Goal: Task Accomplishment & Management: Manage account settings

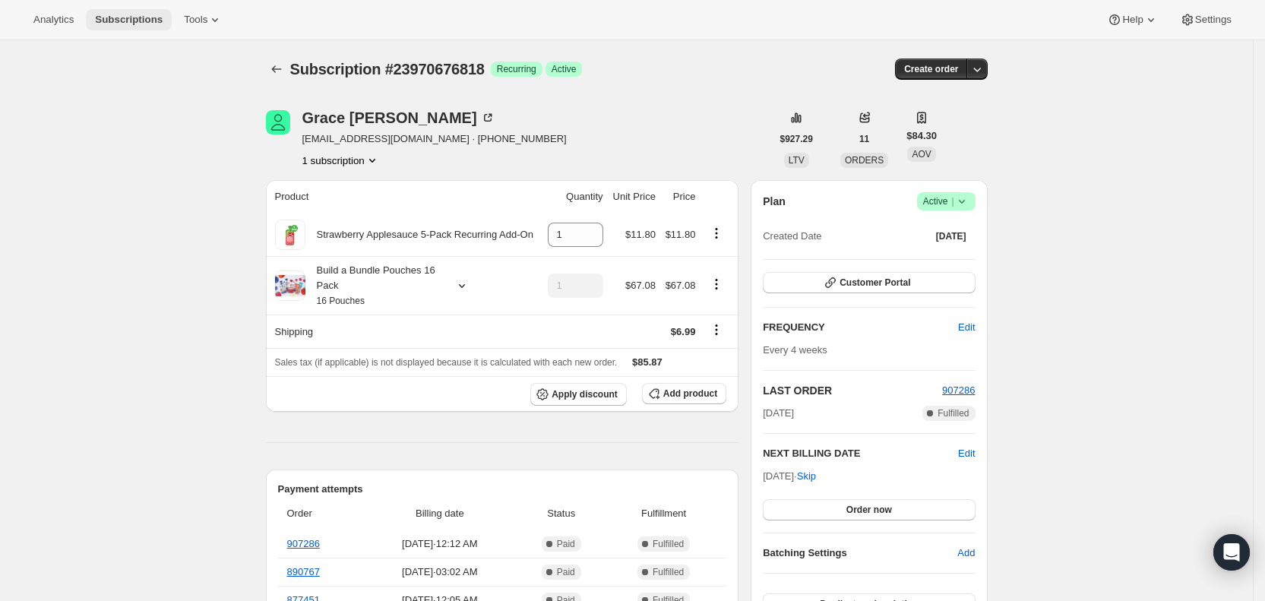
scroll to position [494, 0]
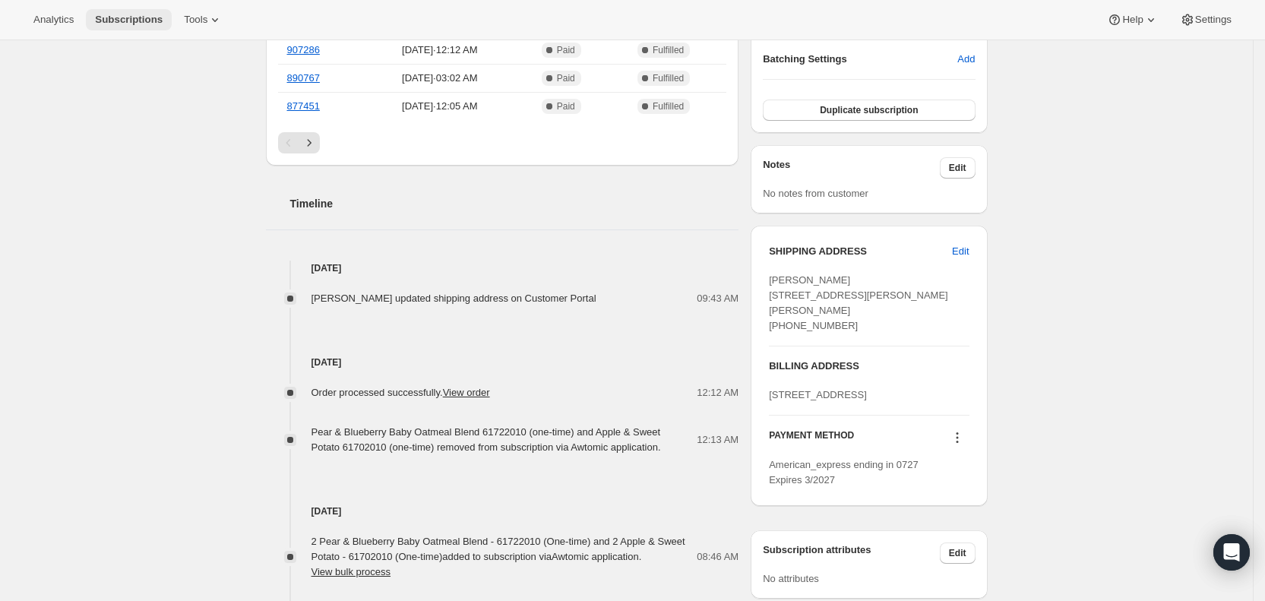
click at [107, 16] on span "Subscriptions" at bounding box center [129, 20] width 68 height 12
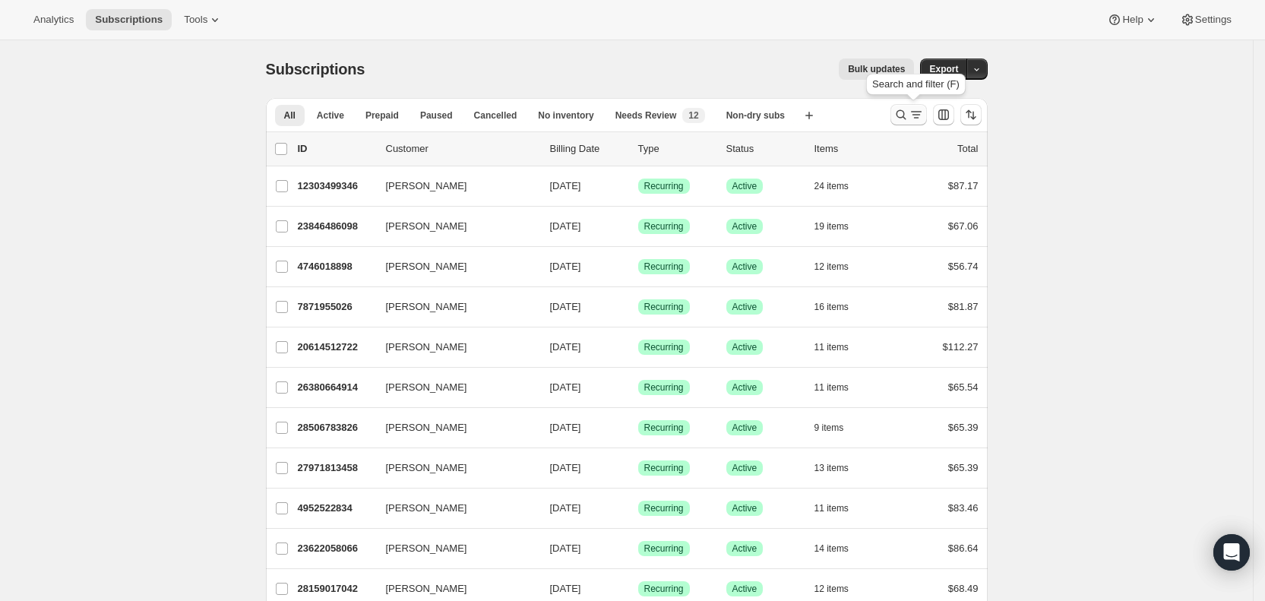
click at [915, 117] on icon "Search and filter results" at bounding box center [916, 114] width 15 height 15
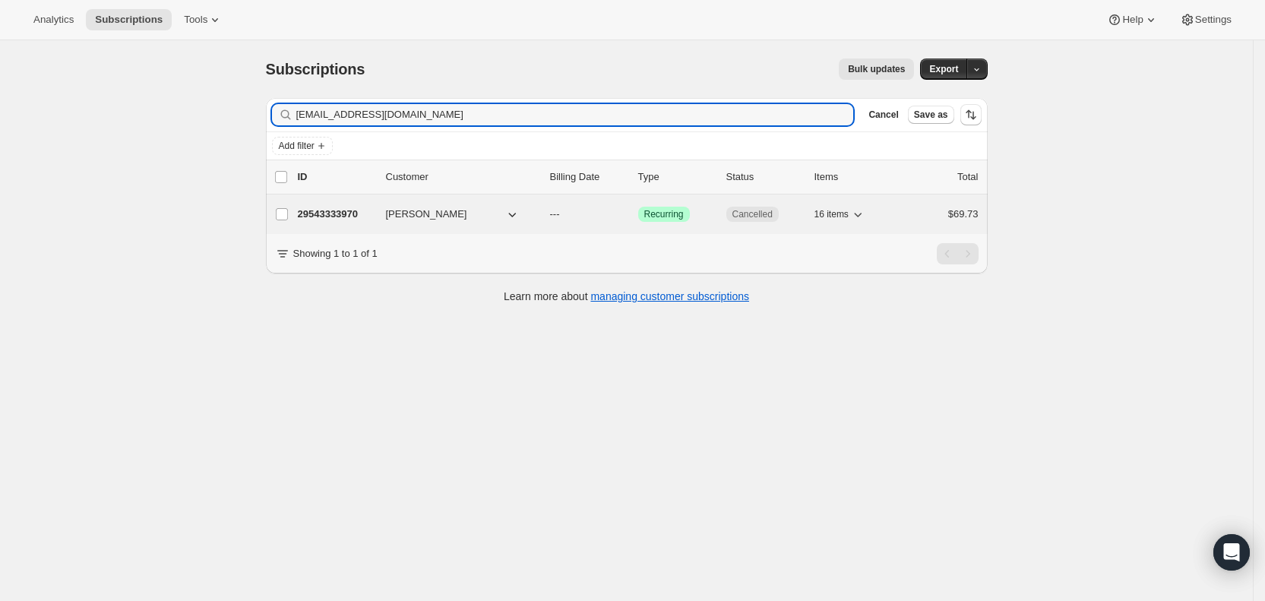
type input "[EMAIL_ADDRESS][DOMAIN_NAME]"
click at [571, 211] on p "---" at bounding box center [588, 214] width 76 height 15
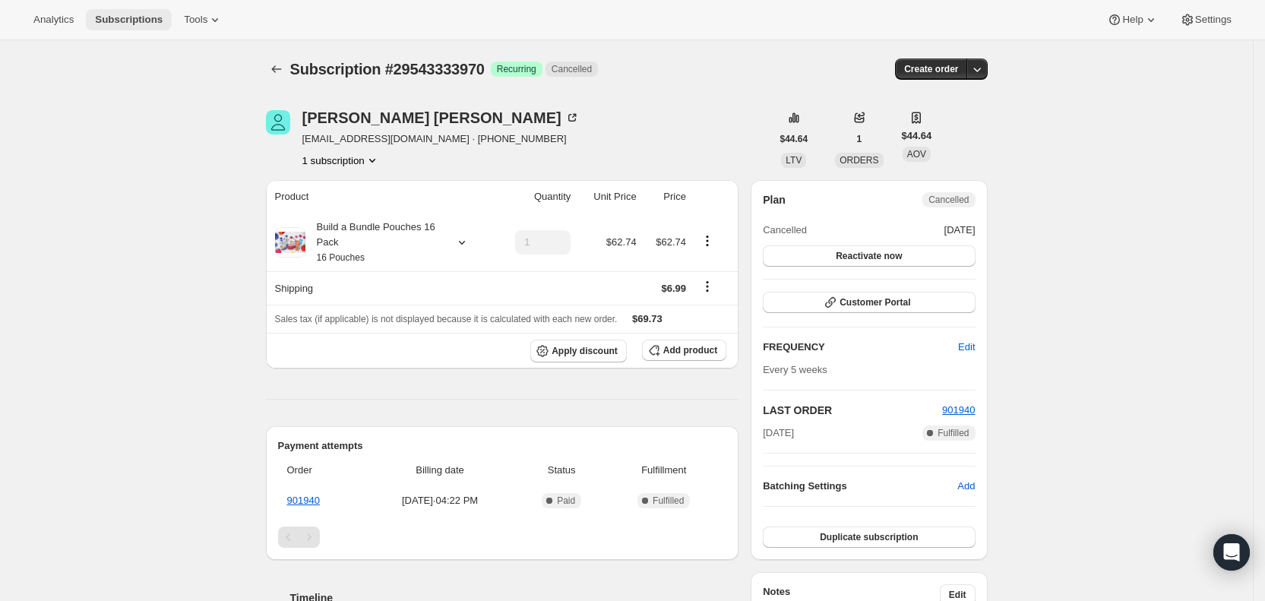
click at [117, 14] on span "Subscriptions" at bounding box center [129, 20] width 68 height 12
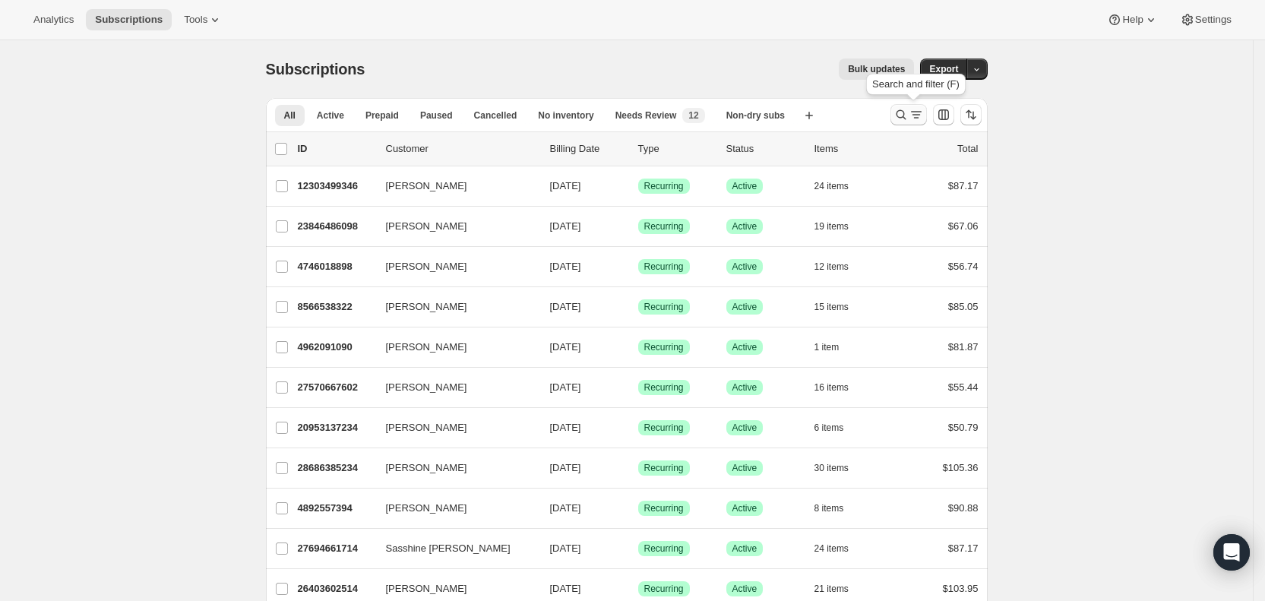
click at [908, 108] on icon "Search and filter results" at bounding box center [900, 114] width 15 height 15
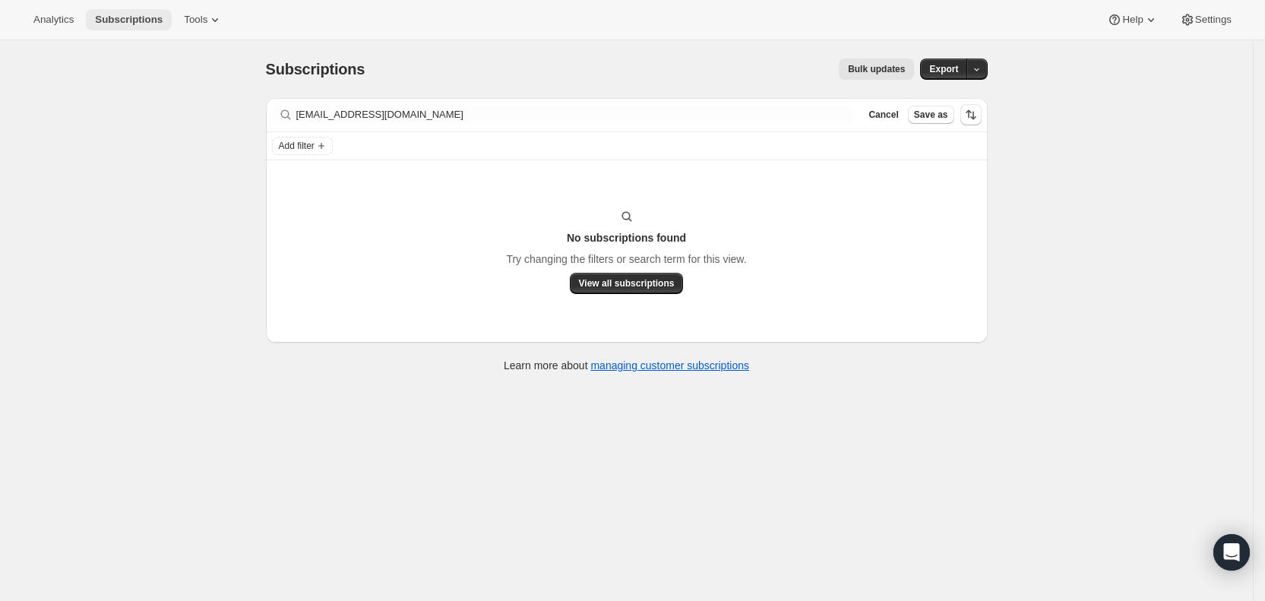
click at [144, 23] on span "Subscriptions" at bounding box center [129, 20] width 68 height 12
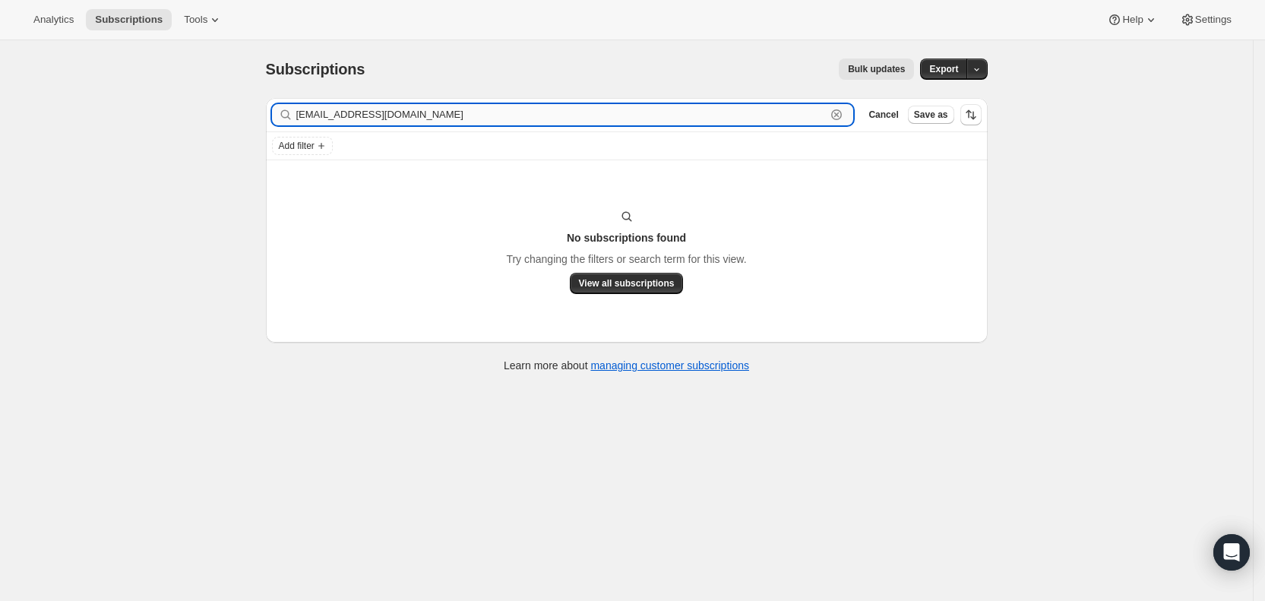
drag, startPoint x: 408, startPoint y: 115, endPoint x: 302, endPoint y: 107, distance: 105.9
click at [302, 107] on input "[EMAIL_ADDRESS][DOMAIN_NAME]" at bounding box center [561, 114] width 530 height 21
paste input "[PERSON_NAME]"
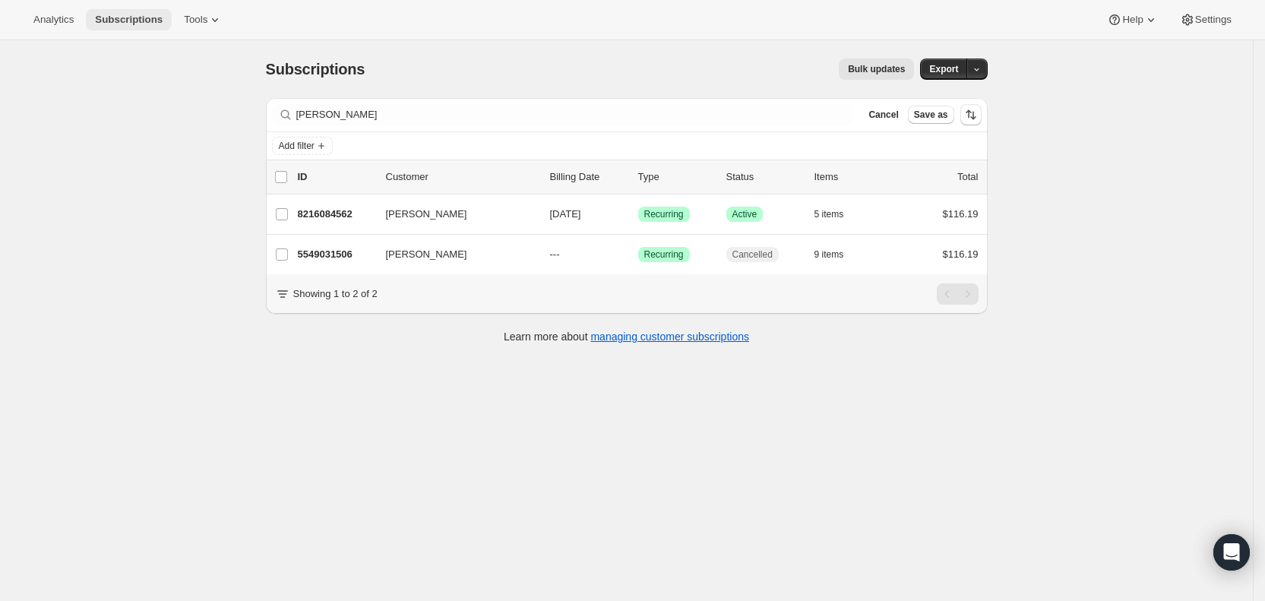
click at [147, 18] on span "Subscriptions" at bounding box center [129, 20] width 68 height 12
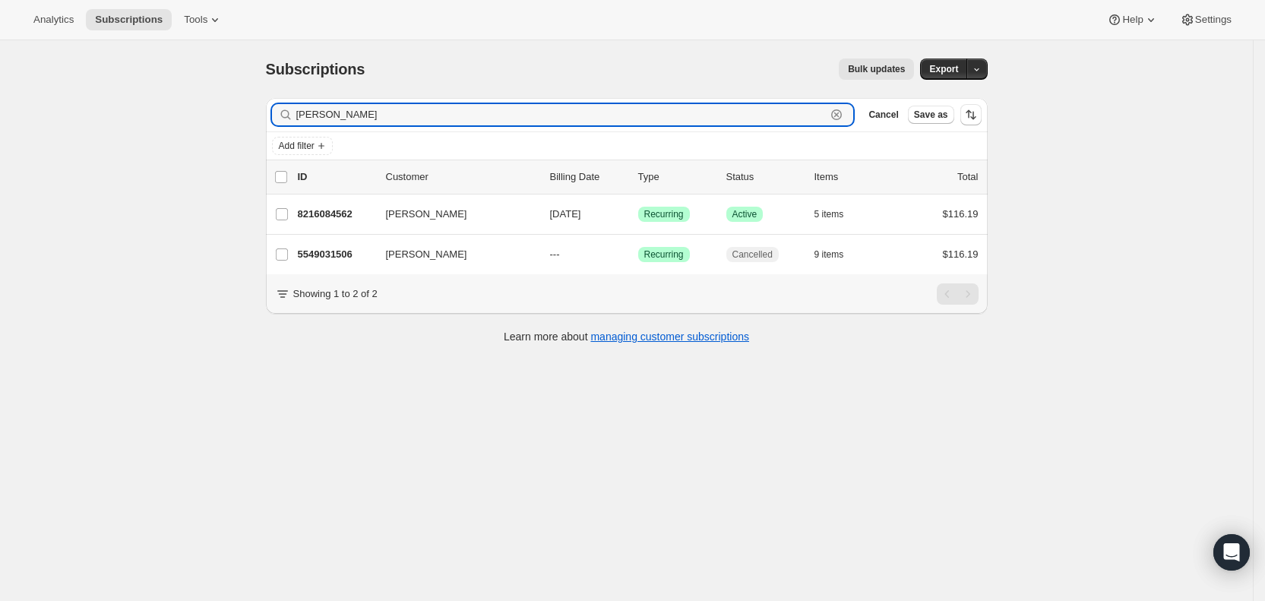
drag, startPoint x: 383, startPoint y: 111, endPoint x: 284, endPoint y: 112, distance: 98.8
click at [284, 112] on div "[PERSON_NAME] Clear" at bounding box center [563, 114] width 582 height 21
paste input "[EMAIL_ADDRESS][DOMAIN_NAME]"
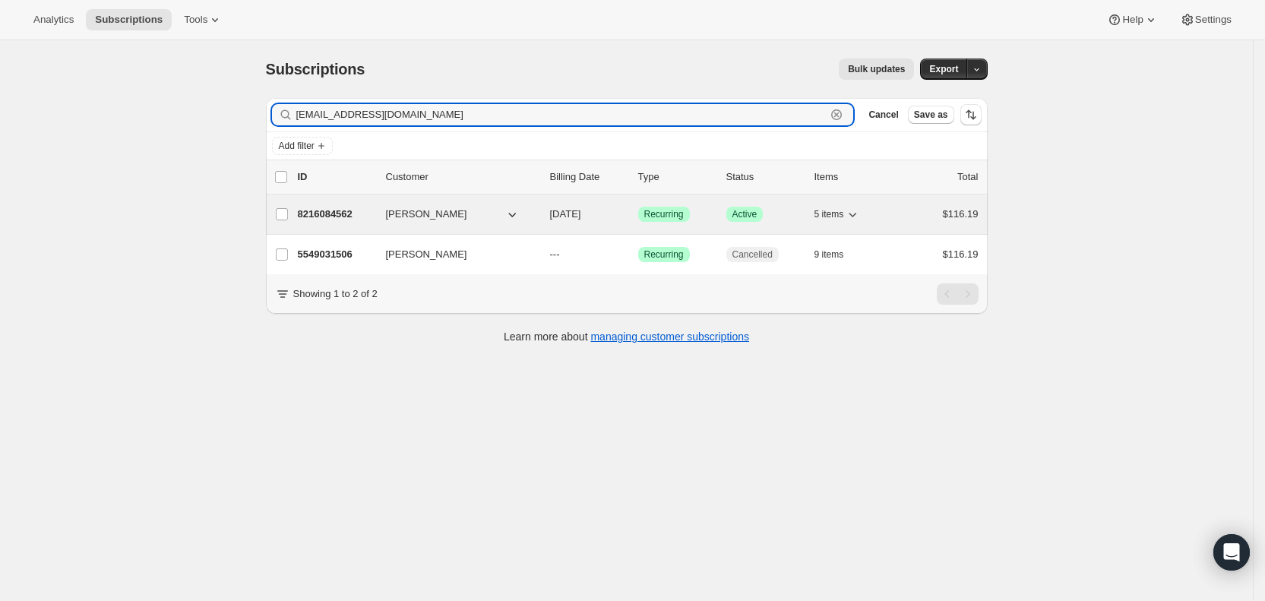
type input "[EMAIL_ADDRESS][DOMAIN_NAME]"
click at [581, 213] on span "[DATE]" at bounding box center [565, 213] width 31 height 11
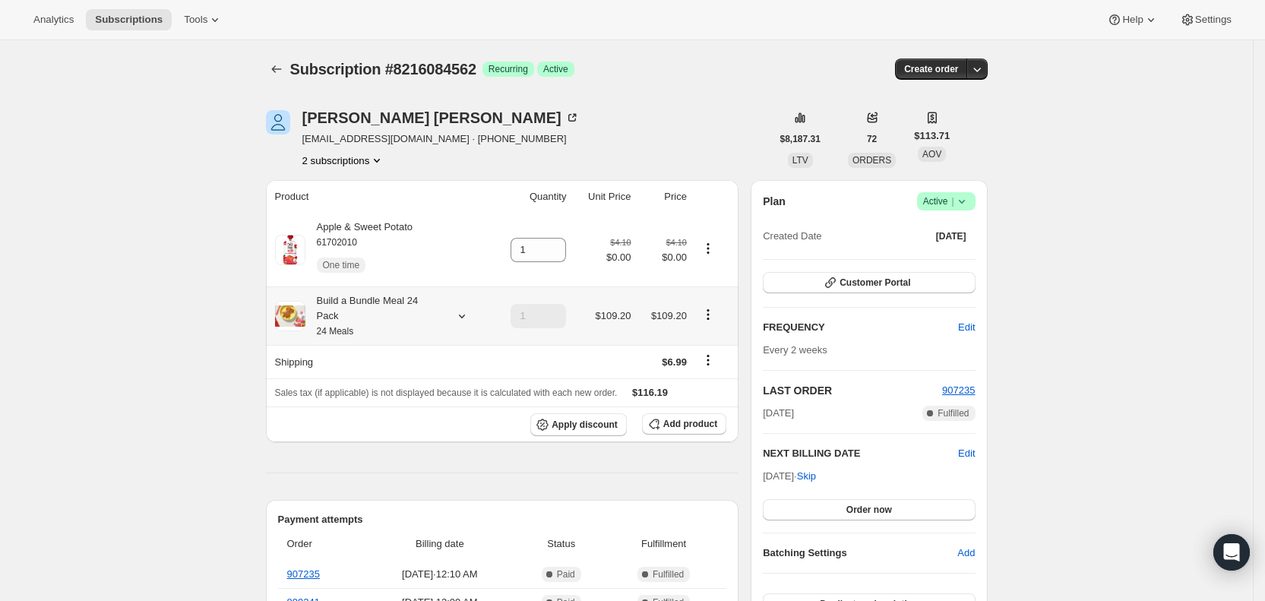
click at [463, 314] on icon at bounding box center [461, 316] width 6 height 4
